Goal: Information Seeking & Learning: Compare options

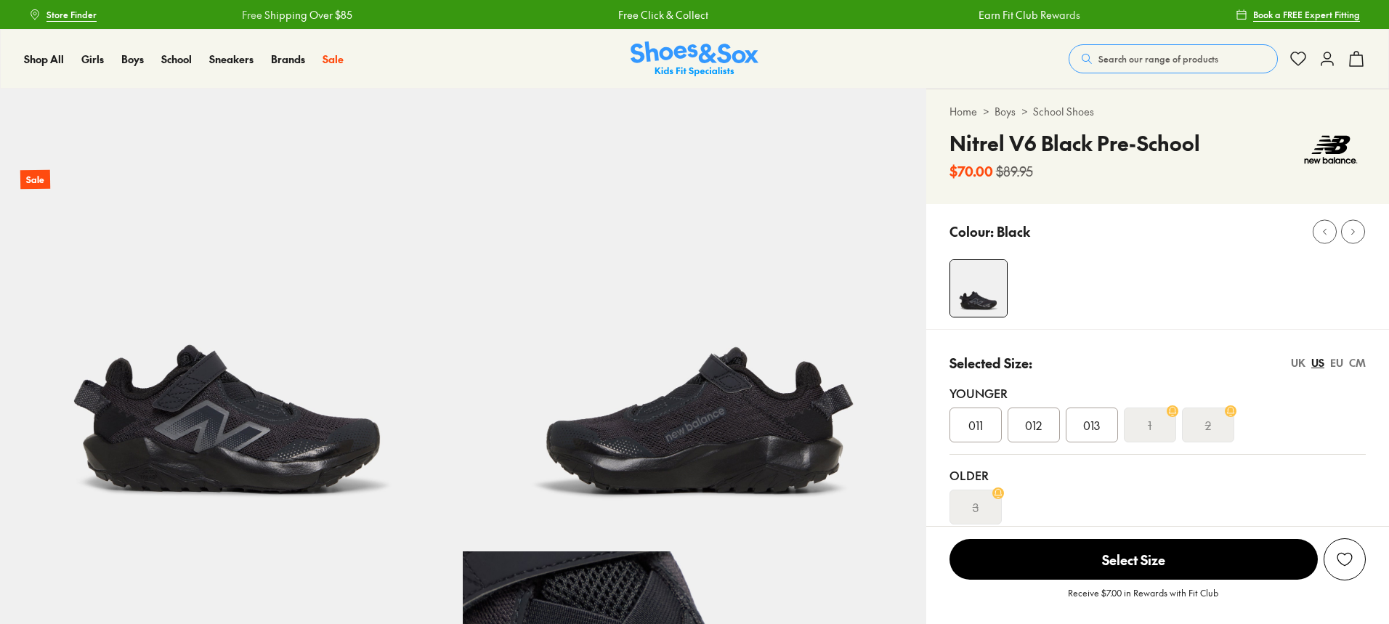
select select "*"
click at [1154, 52] on button "Search our range of products" at bounding box center [1173, 58] width 209 height 29
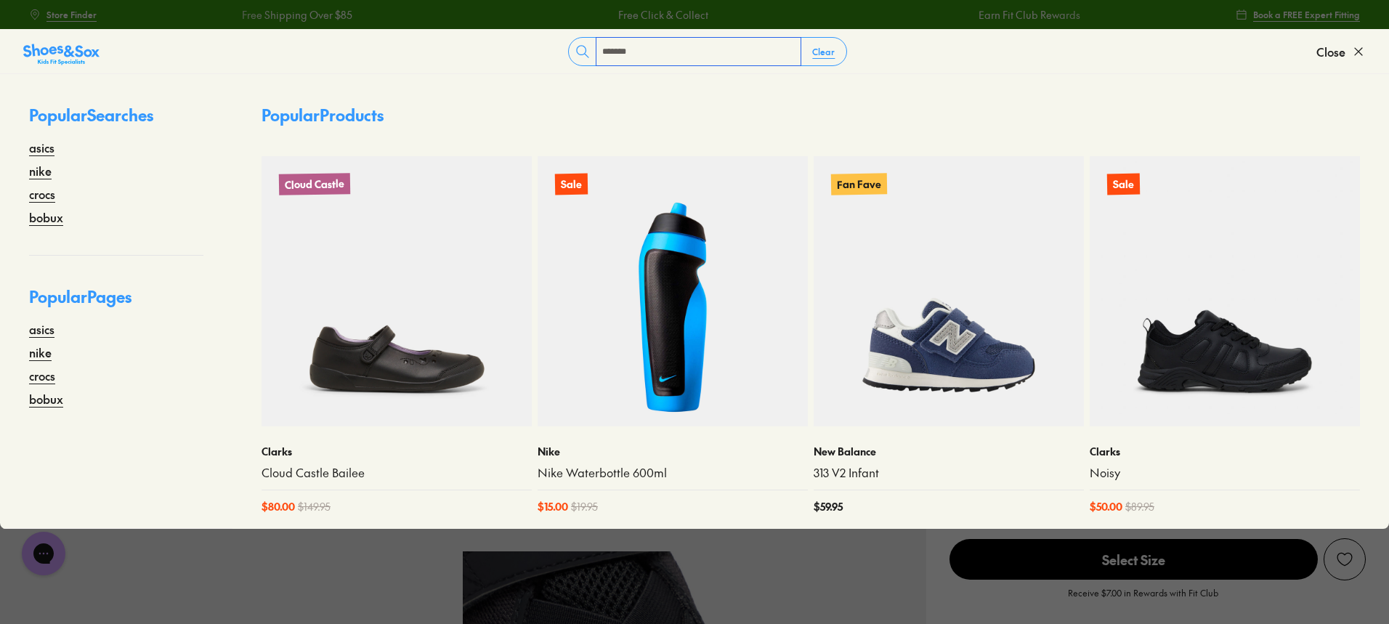
type input "*******"
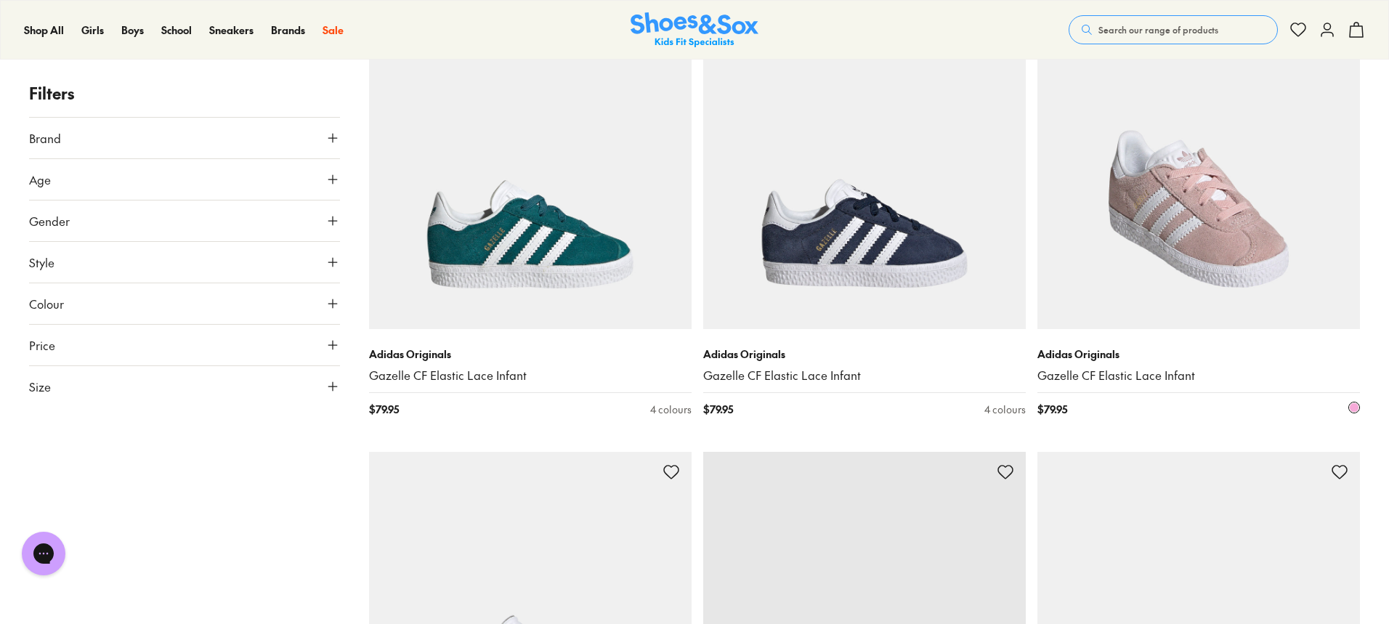
click at [1106, 286] on img at bounding box center [1199, 168] width 323 height 323
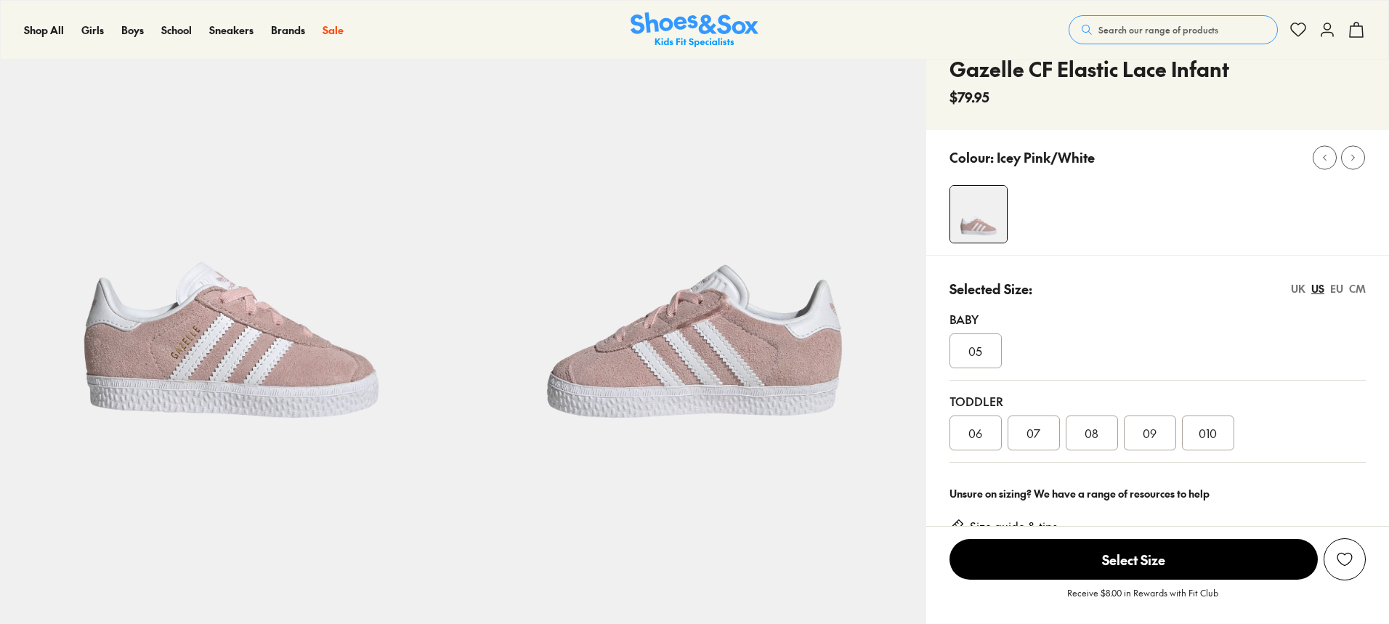
scroll to position [145, 0]
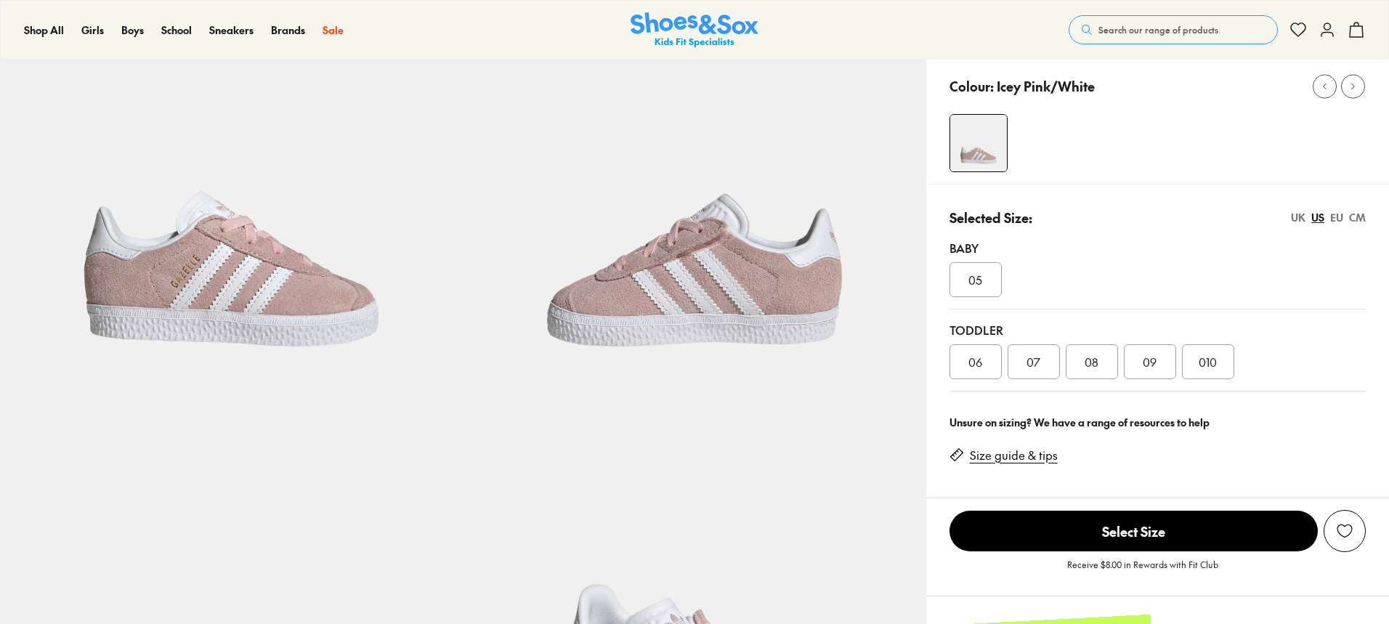
select select "*"
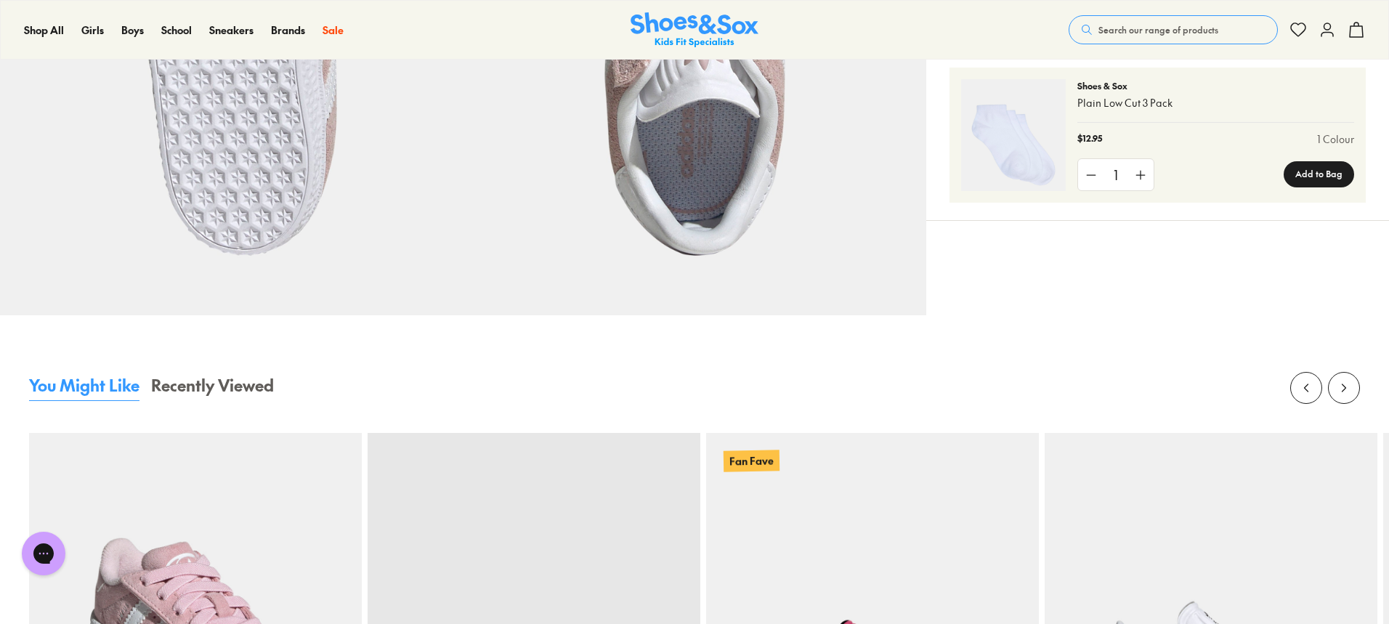
scroll to position [1453, 0]
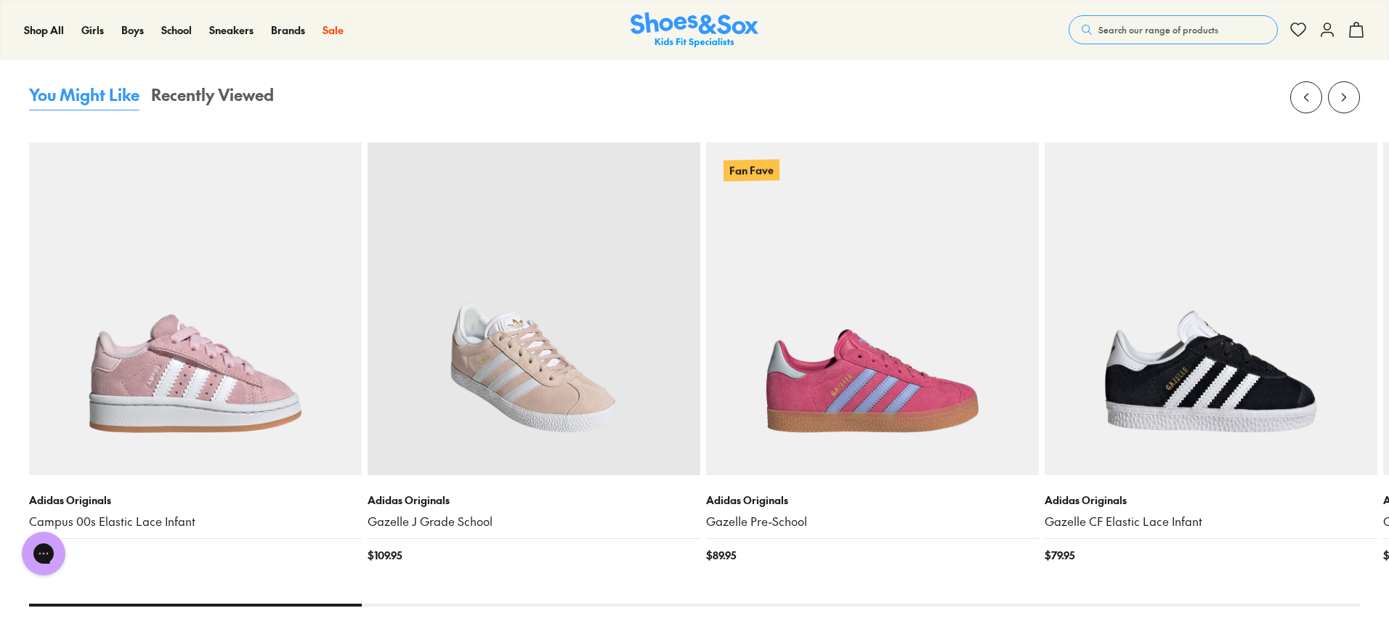
click at [506, 424] on img at bounding box center [534, 308] width 333 height 333
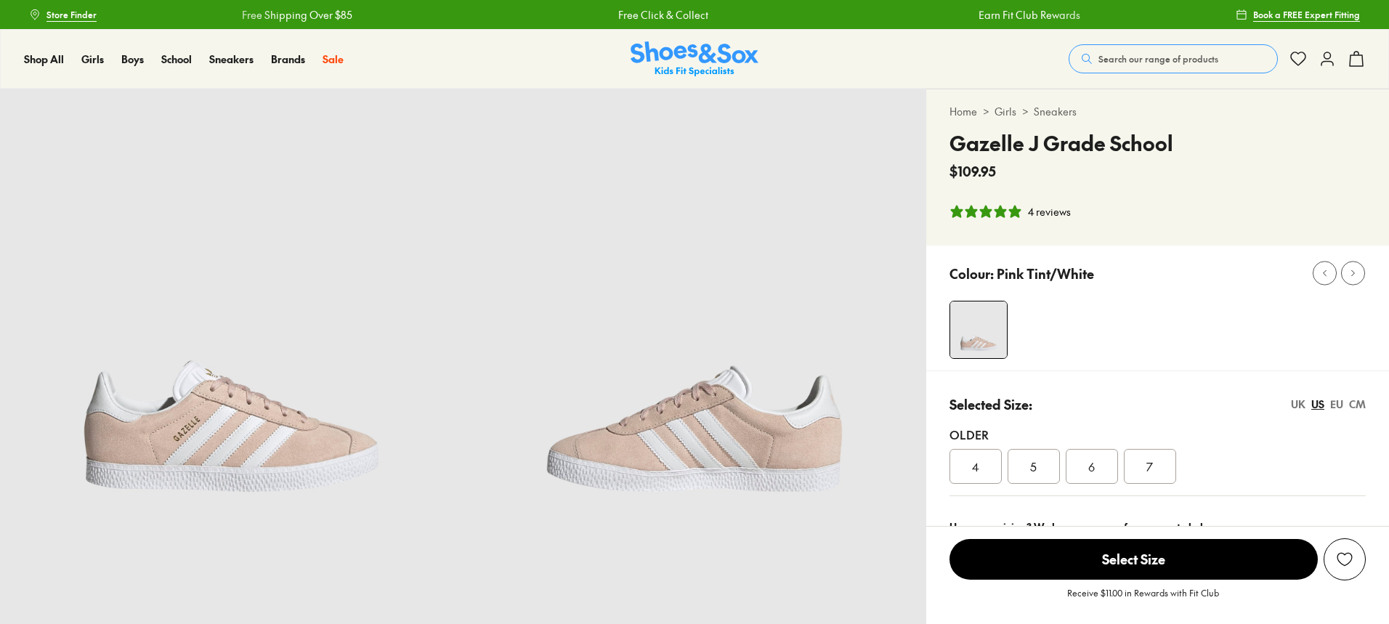
select select "*"
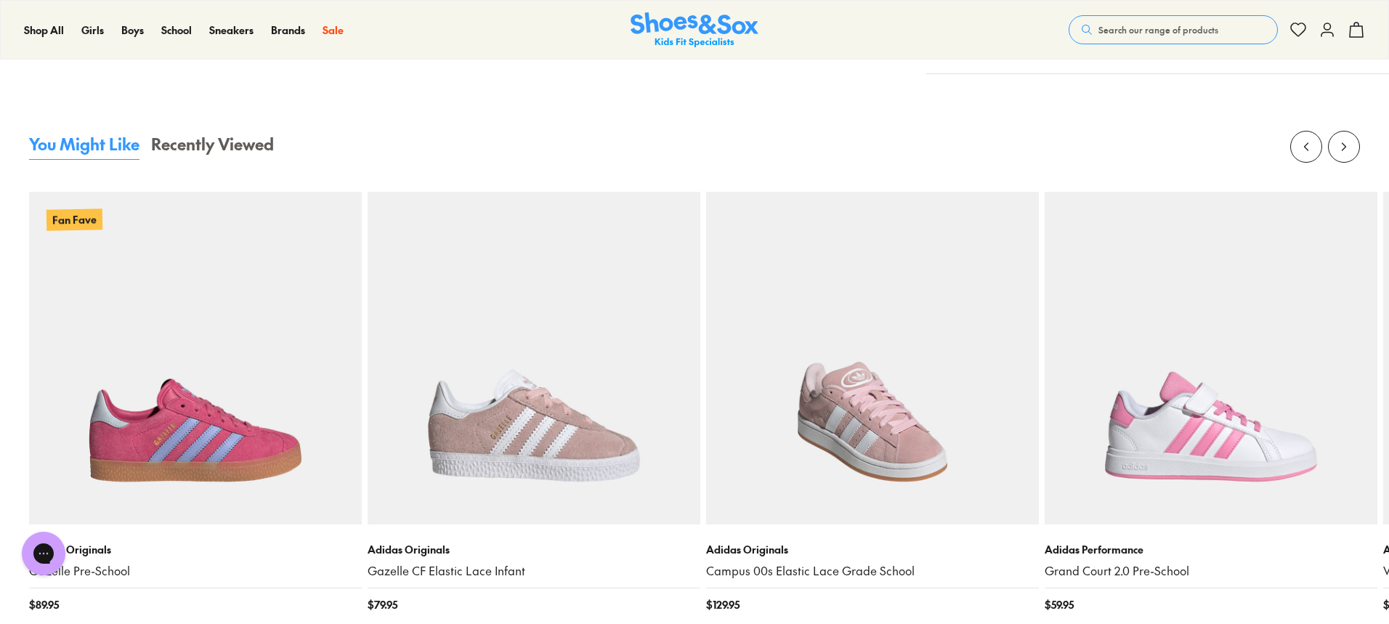
scroll to position [1526, 0]
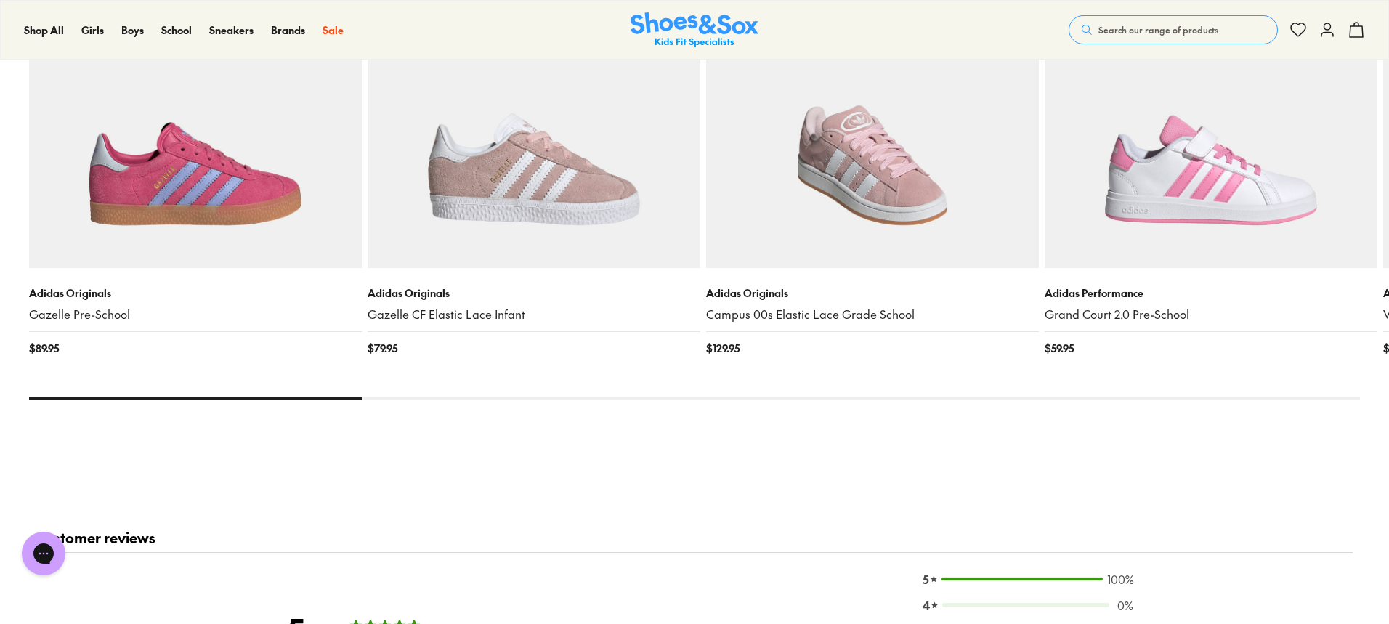
click at [799, 249] on img at bounding box center [872, 101] width 333 height 333
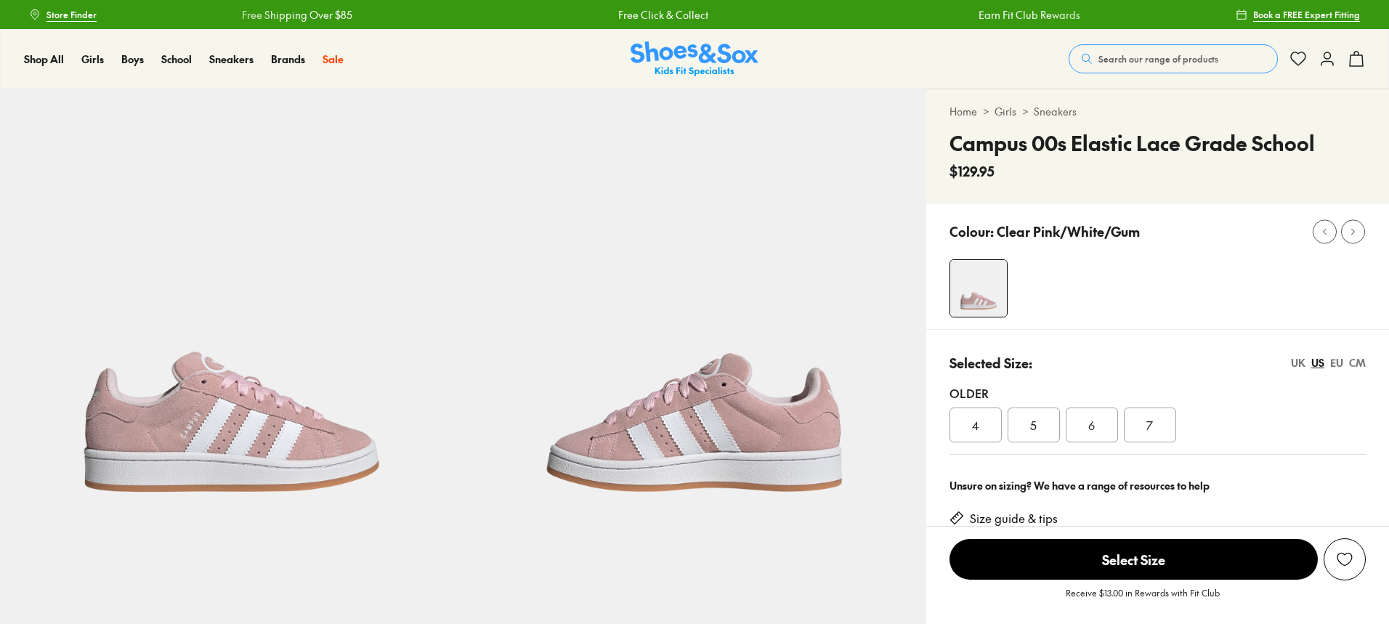
select select "*"
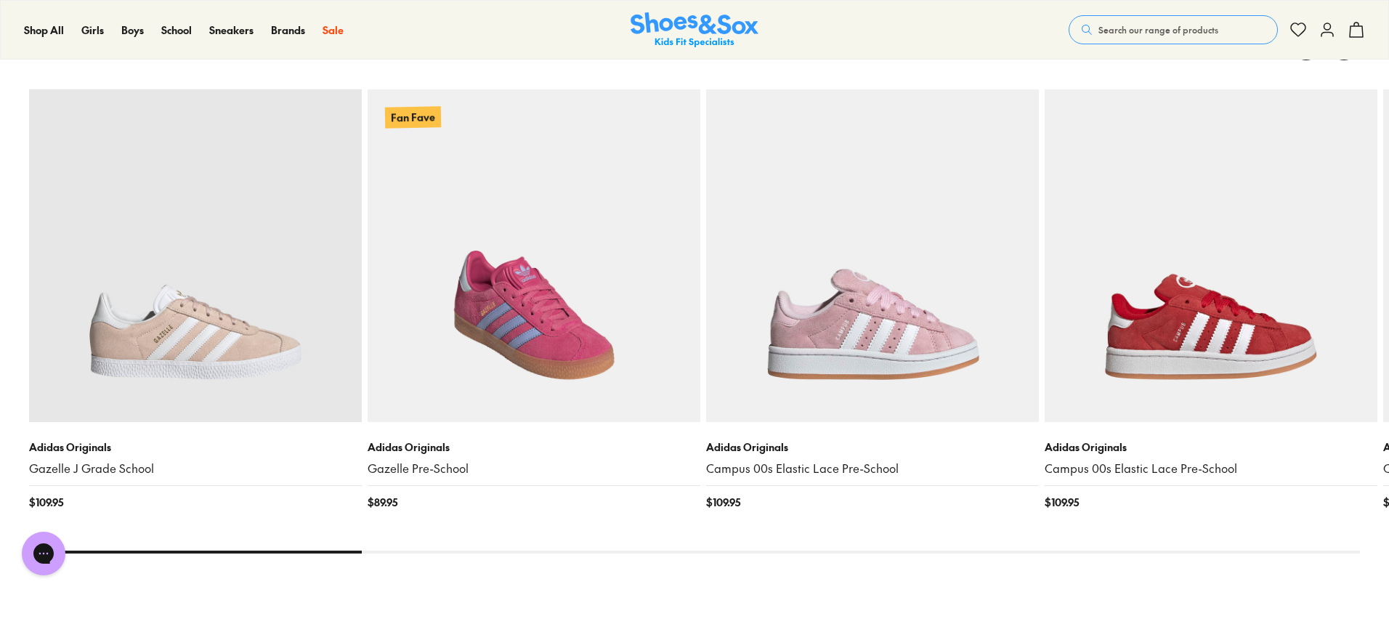
scroll to position [1526, 0]
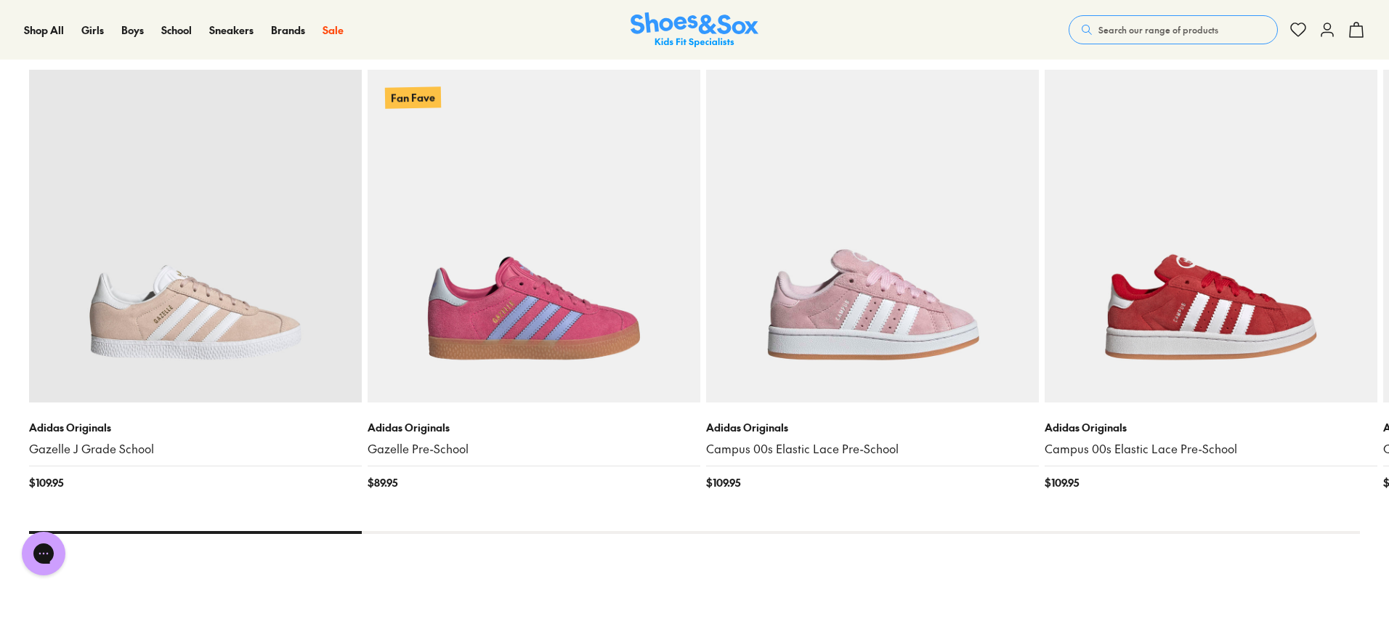
click at [1147, 28] on span "Search our range of products" at bounding box center [1159, 29] width 120 height 13
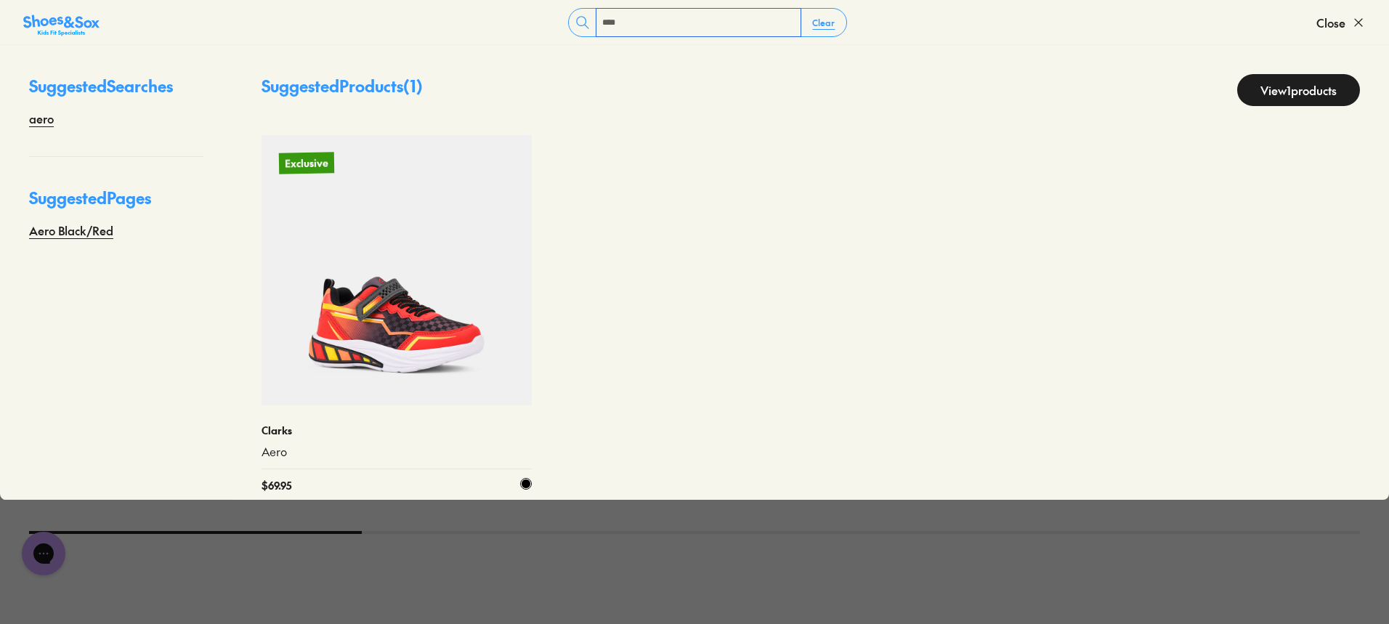
type input "****"
click at [433, 273] on img at bounding box center [397, 270] width 270 height 270
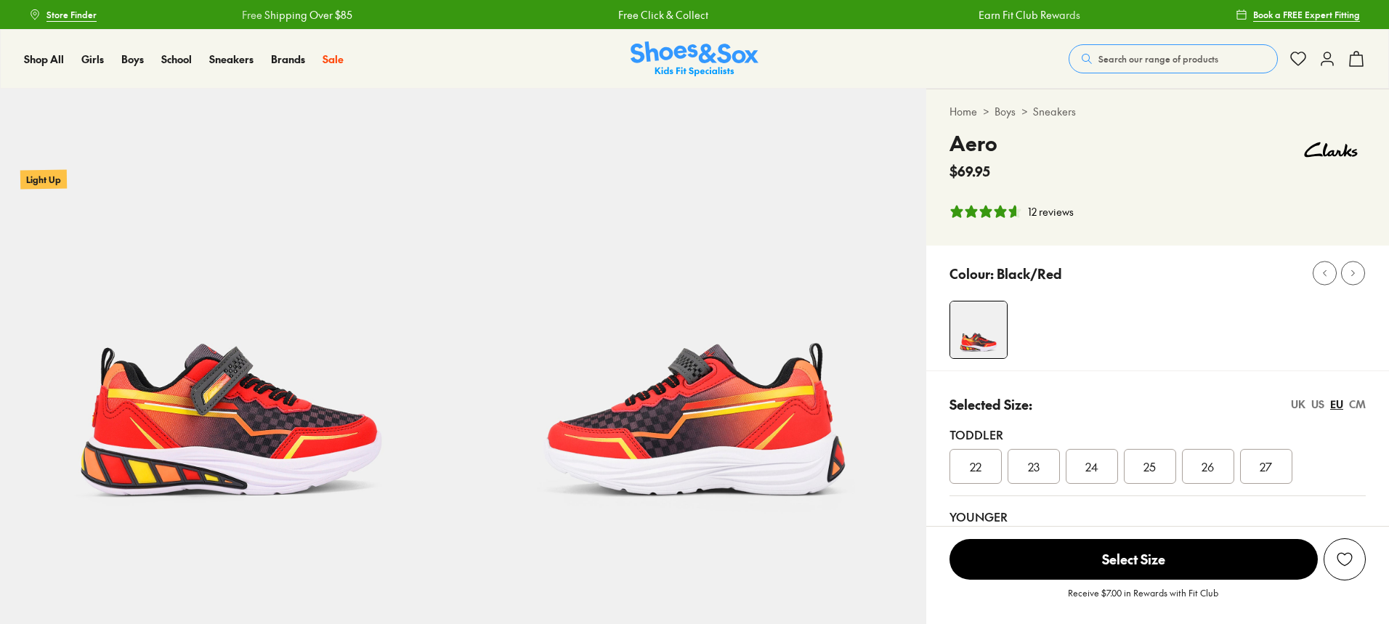
select select "*"
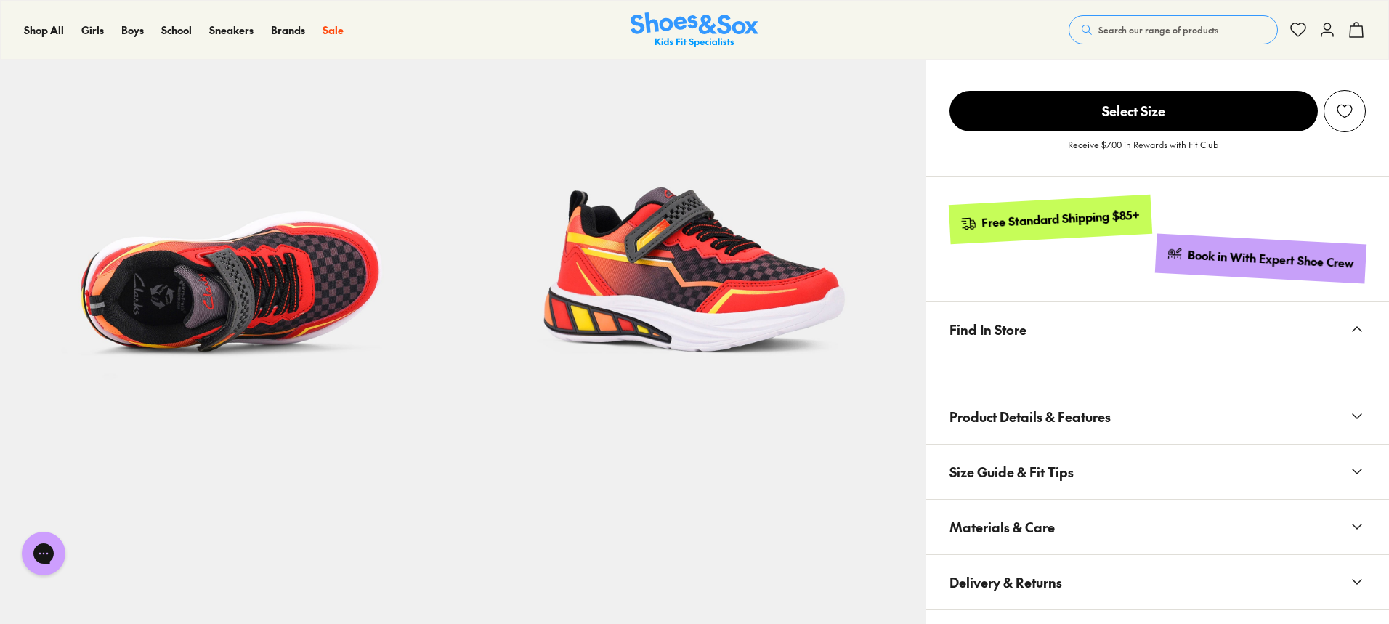
scroll to position [654, 0]
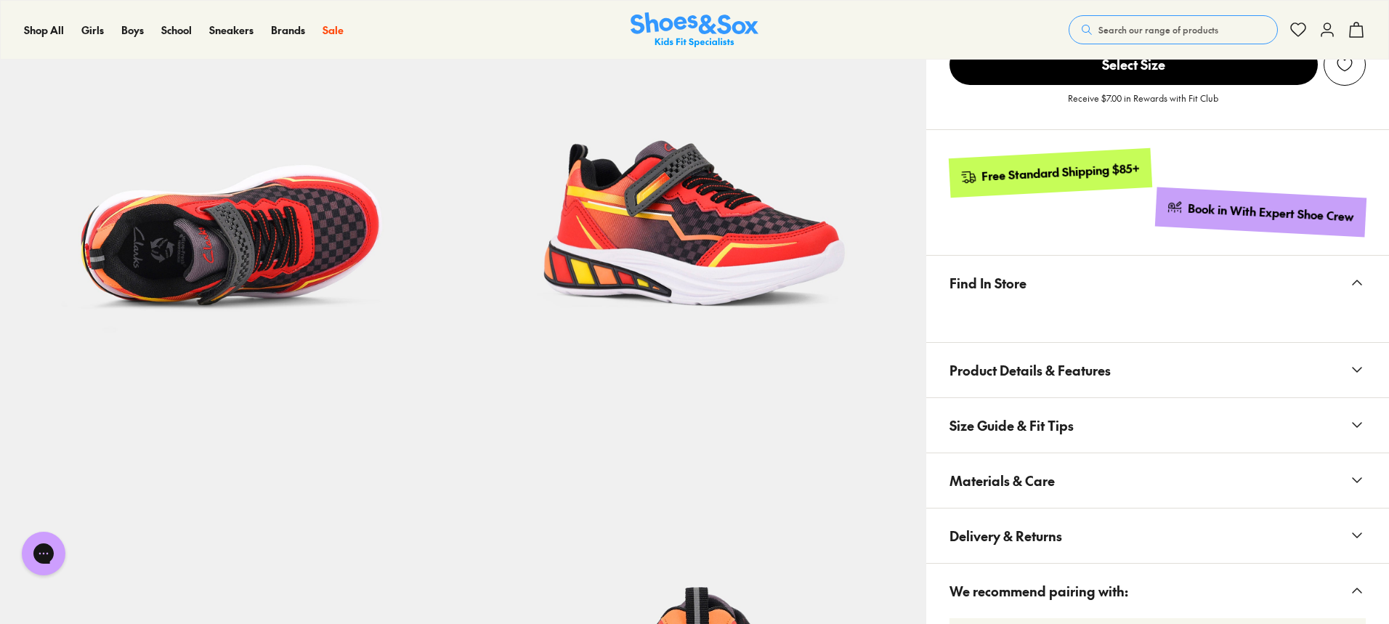
click at [1347, 480] on button "Materials & Care" at bounding box center [1158, 480] width 463 height 55
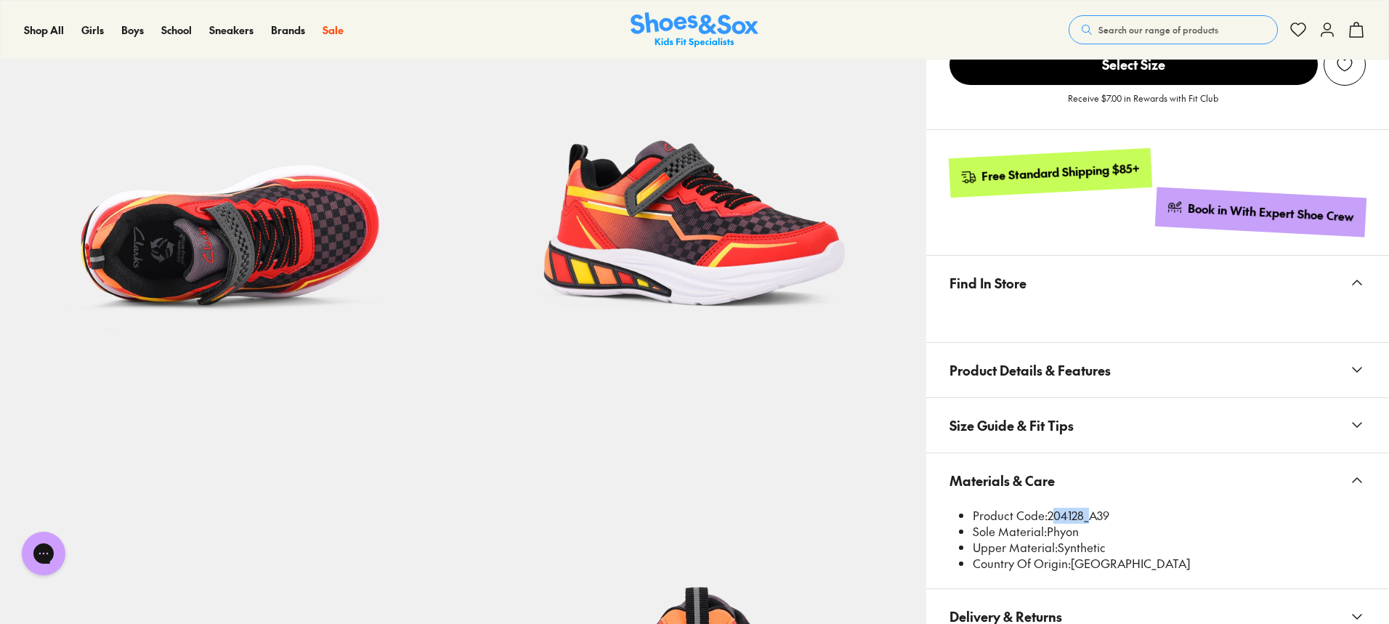
drag, startPoint x: 1084, startPoint y: 512, endPoint x: 1055, endPoint y: 517, distance: 29.5
click at [1049, 517] on li "Product Code: 204128_A39" at bounding box center [1169, 516] width 393 height 16
copy li "204128"
